Goal: Information Seeking & Learning: Learn about a topic

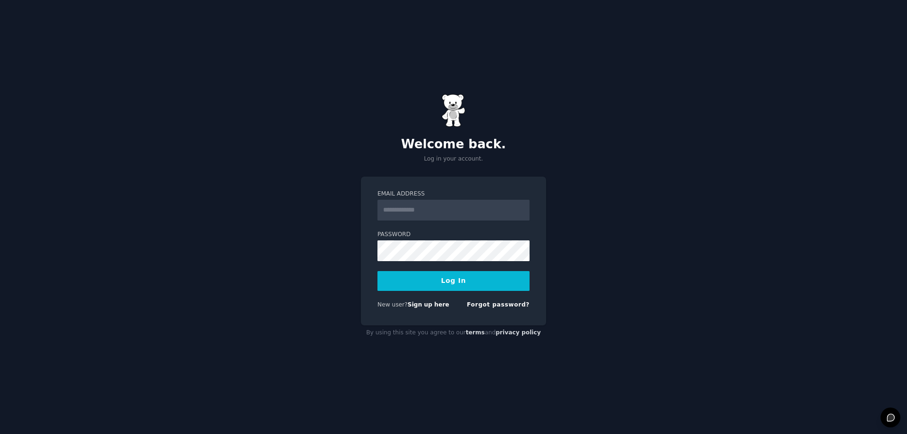
click at [431, 209] on input "Email Address" at bounding box center [454, 210] width 152 height 21
type input "**********"
click at [436, 281] on button "Log In" at bounding box center [454, 281] width 152 height 20
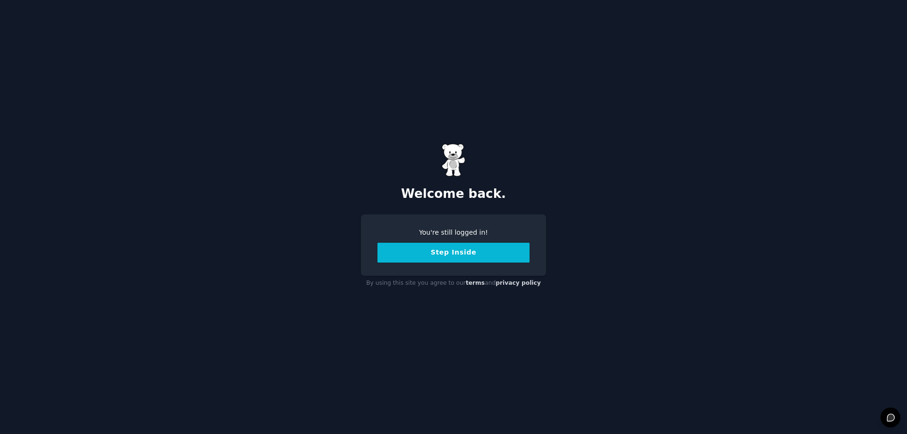
click at [435, 258] on button "Step Inside" at bounding box center [454, 253] width 152 height 20
click at [472, 260] on button "Step Inside" at bounding box center [454, 253] width 152 height 20
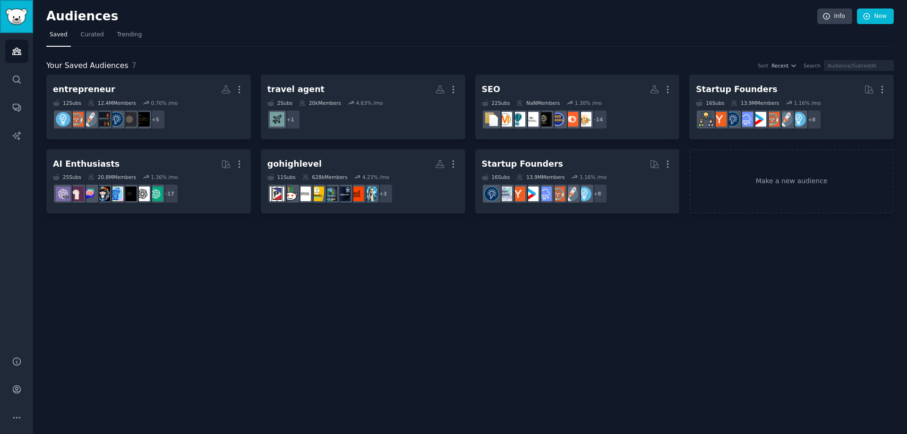
click at [18, 12] on img "Sidebar" at bounding box center [17, 17] width 22 height 17
click at [23, 76] on link "Search" at bounding box center [16, 79] width 23 height 23
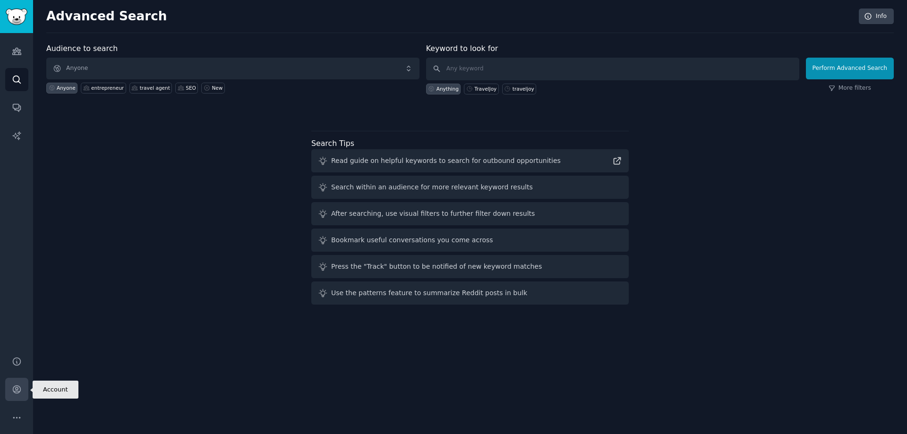
click at [13, 388] on icon "Sidebar" at bounding box center [17, 390] width 8 height 8
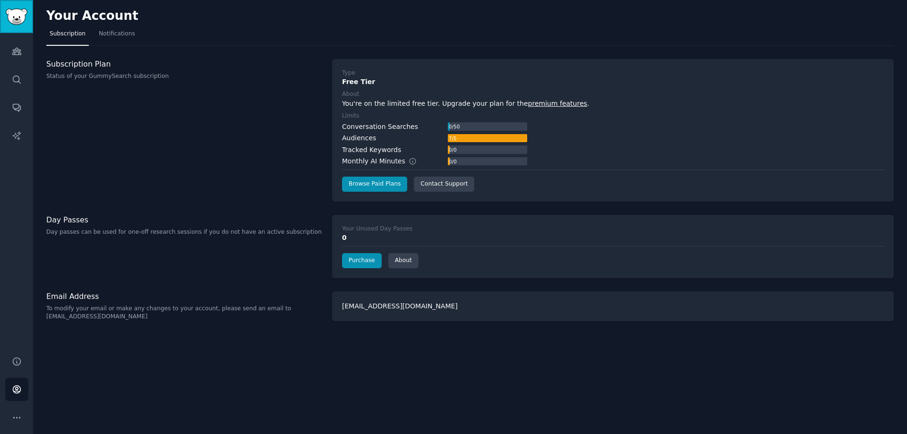
click at [25, 23] on img "Sidebar" at bounding box center [17, 17] width 22 height 17
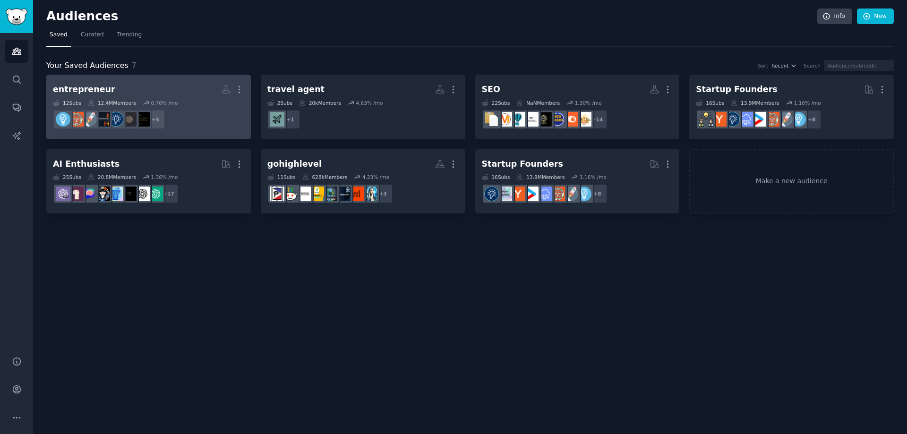
click at [137, 84] on h2 "entrepreneur More" at bounding box center [148, 89] width 191 height 17
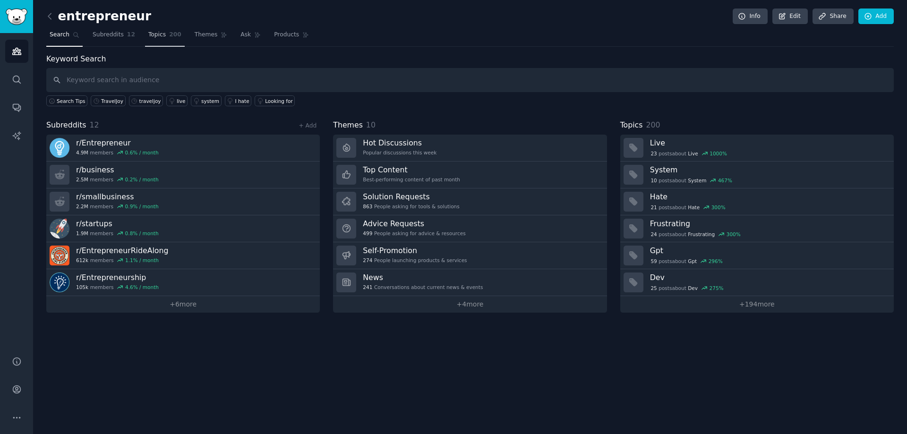
click at [158, 36] on span "Topics" at bounding box center [156, 35] width 17 height 9
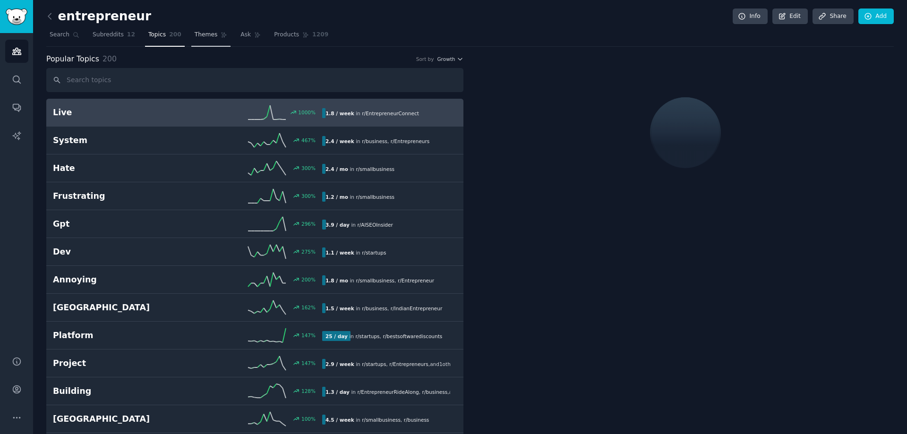
click at [211, 30] on link "Themes" at bounding box center [211, 36] width 40 height 19
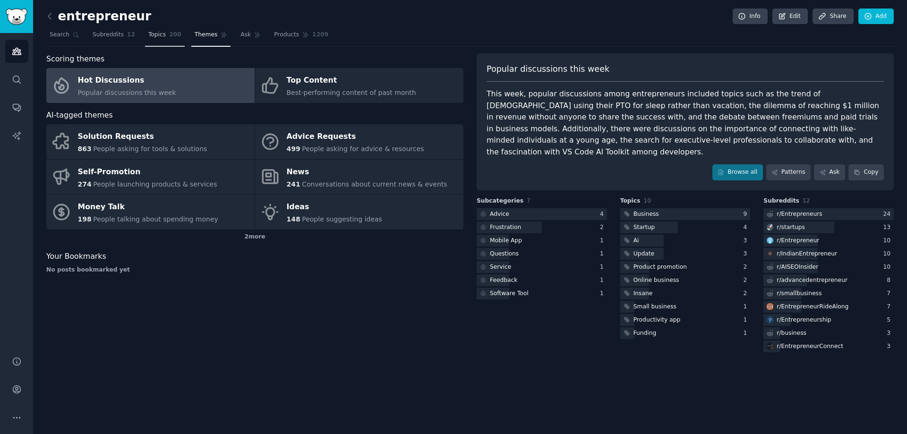
click at [169, 37] on span "200" at bounding box center [175, 35] width 12 height 9
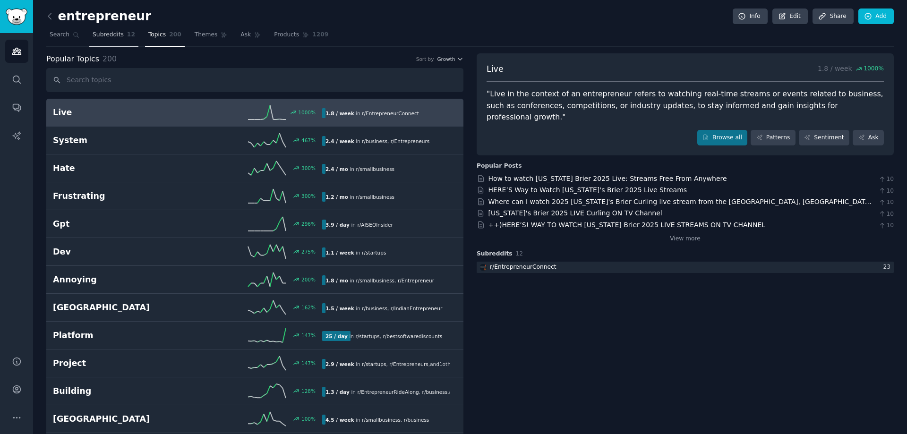
click at [113, 30] on link "Subreddits 12" at bounding box center [113, 36] width 49 height 19
